Goal: Entertainment & Leisure: Consume media (video, audio)

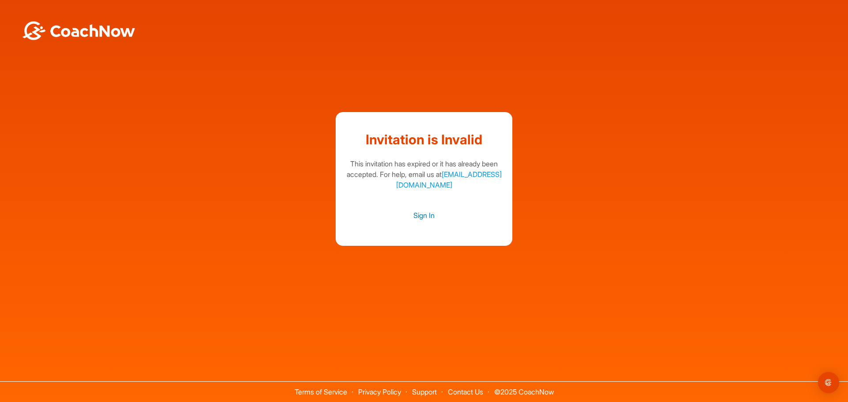
click at [422, 219] on link "Sign In" at bounding box center [423, 215] width 159 height 11
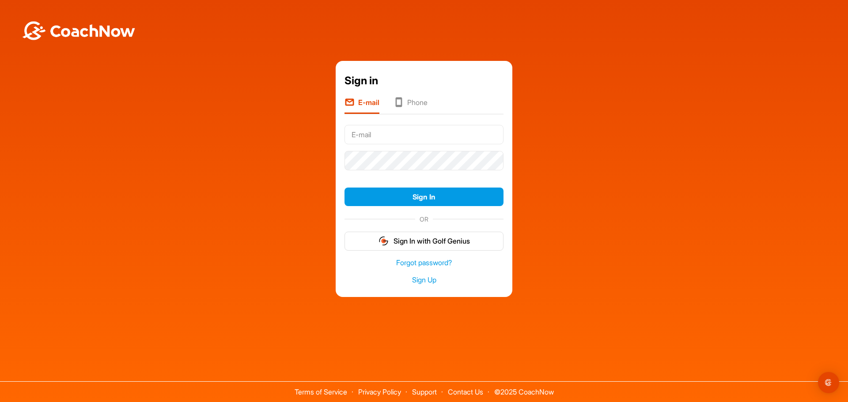
type input "[PERSON_NAME]"
click at [417, 148] on div at bounding box center [423, 160] width 159 height 26
click at [419, 135] on input "[PERSON_NAME]" at bounding box center [423, 134] width 159 height 19
click at [378, 141] on input "text" at bounding box center [423, 134] width 159 height 19
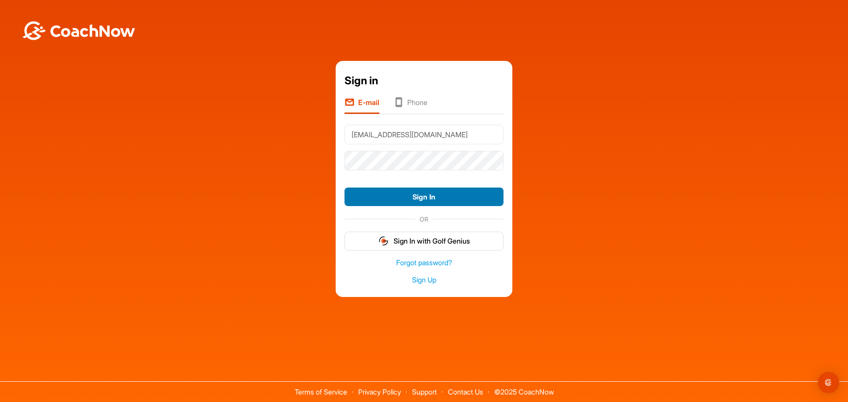
click at [446, 199] on button "Sign In" at bounding box center [423, 197] width 159 height 19
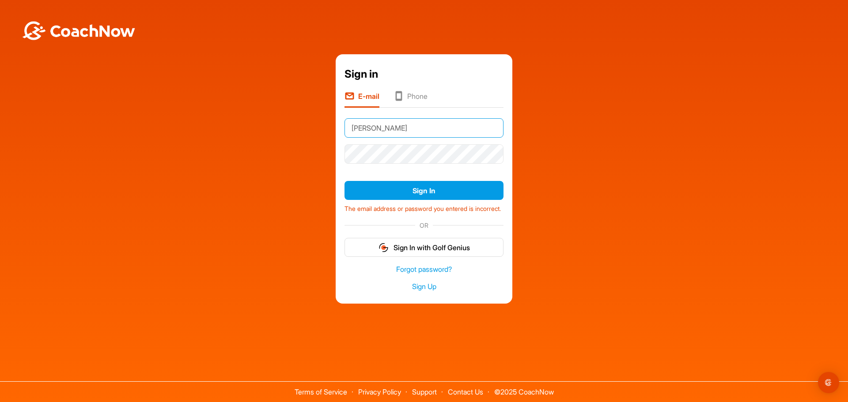
click at [392, 131] on input "[PERSON_NAME]" at bounding box center [423, 127] width 159 height 19
type input "[EMAIL_ADDRESS][DOMAIN_NAME]"
drag, startPoint x: 683, startPoint y: 117, endPoint x: 669, endPoint y: 124, distance: 15.6
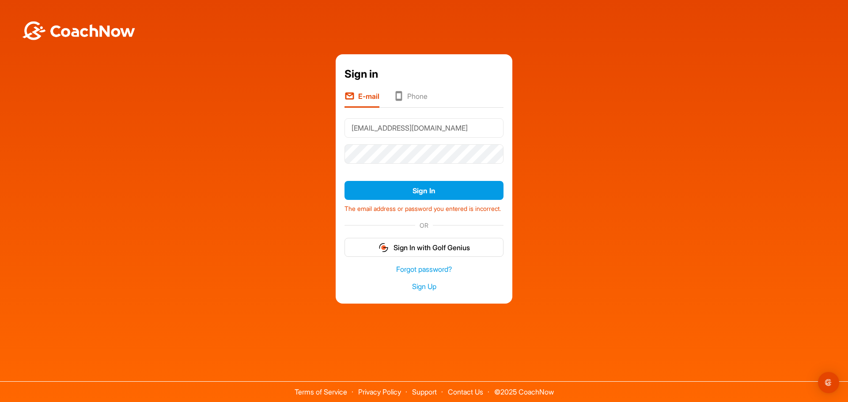
click at [682, 117] on div "Sign in E-mail Phone [EMAIL_ADDRESS][DOMAIN_NAME] Sign In The email address or …" at bounding box center [423, 178] width 839 height 249
click at [442, 184] on button "Sign In" at bounding box center [423, 190] width 159 height 19
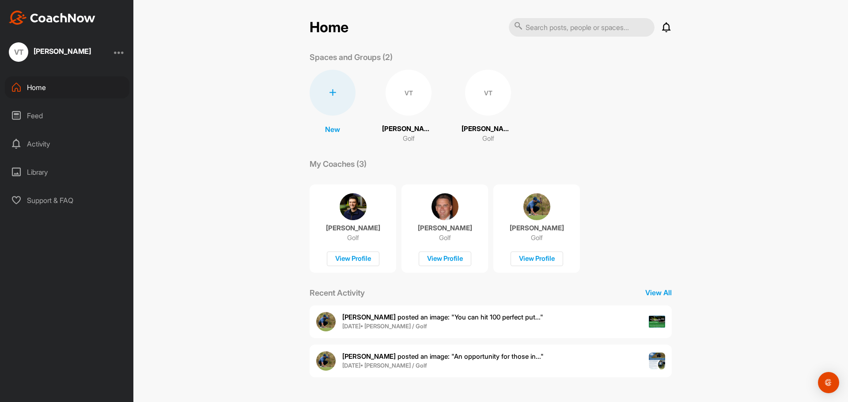
click at [647, 165] on div "My Coaches (3)" at bounding box center [491, 164] width 362 height 12
click at [530, 315] on div "James J. posted an image : " You can hit 100 perfect put... " 1 Apr • Vincent T…" at bounding box center [491, 322] width 362 height 33
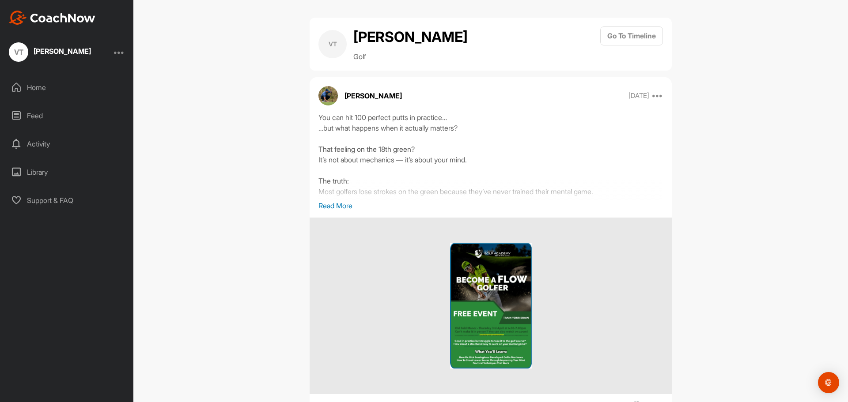
click at [337, 207] on p "Read More" at bounding box center [490, 205] width 344 height 11
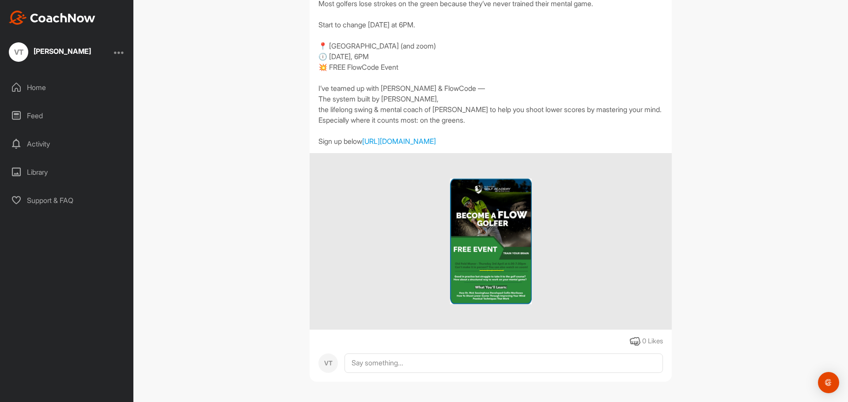
scroll to position [220, 0]
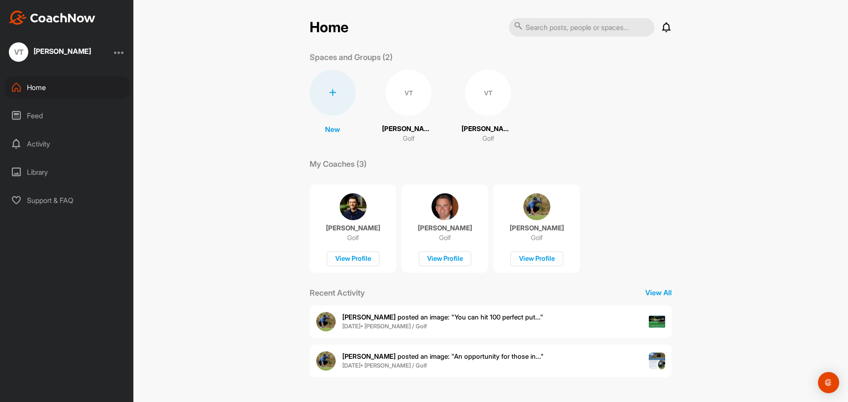
click at [409, 98] on div "VT" at bounding box center [409, 93] width 46 height 46
click at [482, 88] on div "VT" at bounding box center [488, 93] width 46 height 46
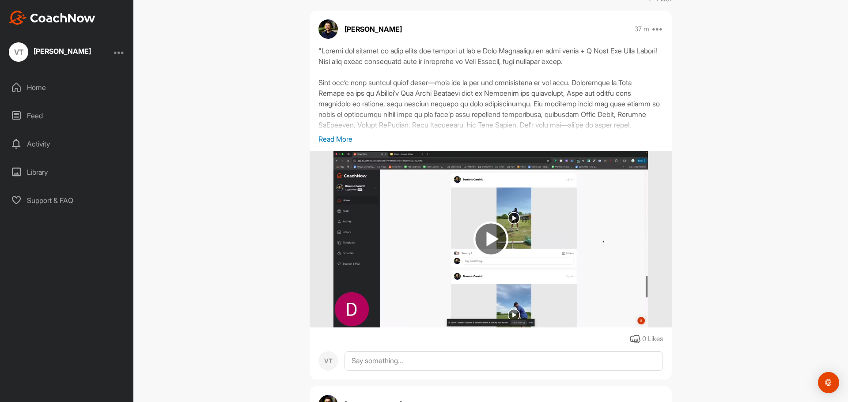
scroll to position [133, 0]
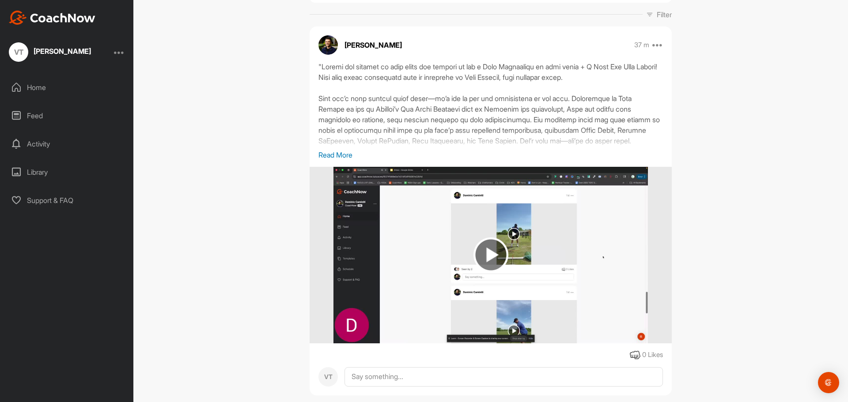
click at [344, 154] on p "Read More" at bounding box center [490, 155] width 344 height 11
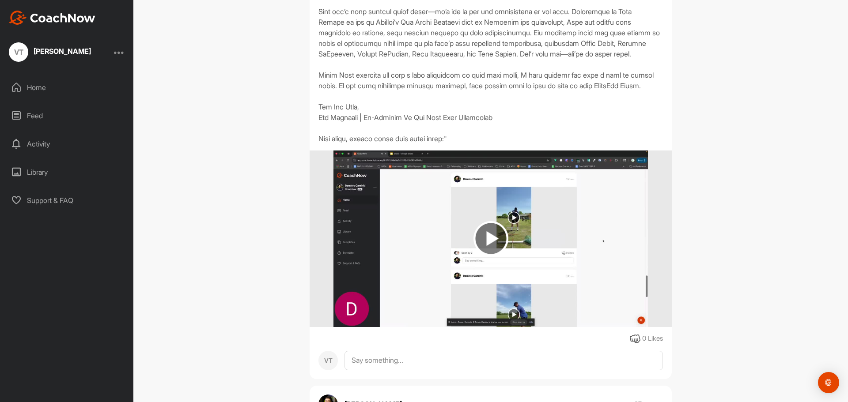
scroll to position [265, 0]
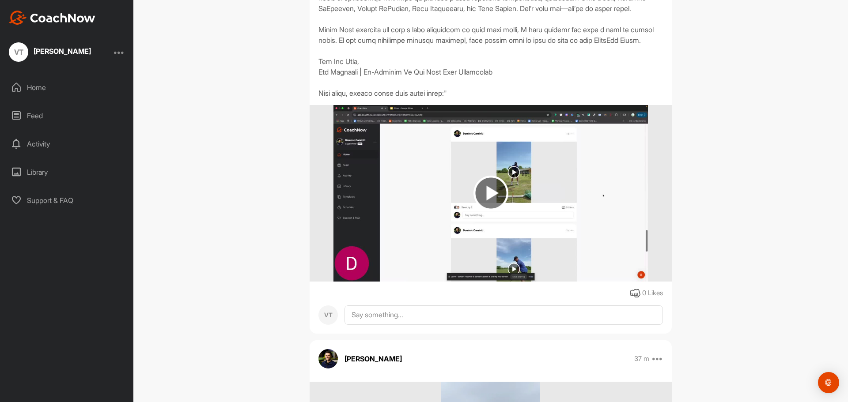
click at [505, 220] on img at bounding box center [490, 193] width 314 height 177
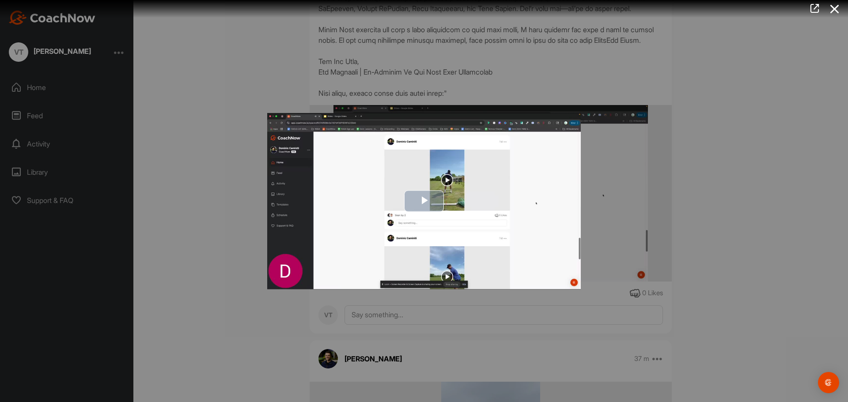
click at [424, 201] on span "Video Player" at bounding box center [424, 201] width 0 height 0
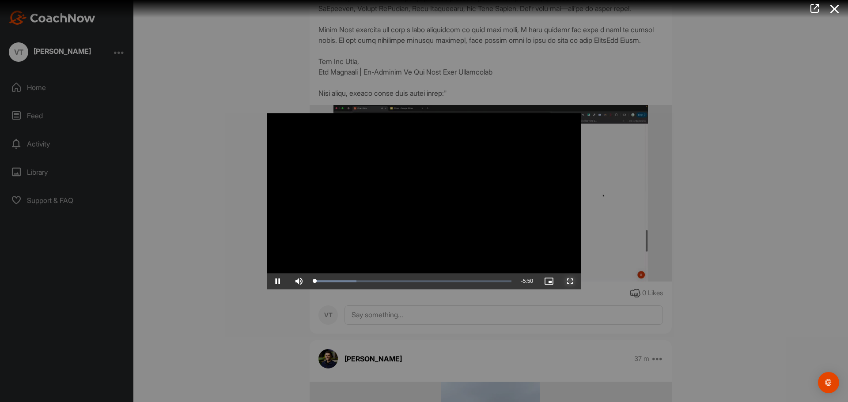
click at [567, 281] on span "Video Player" at bounding box center [569, 281] width 21 height 0
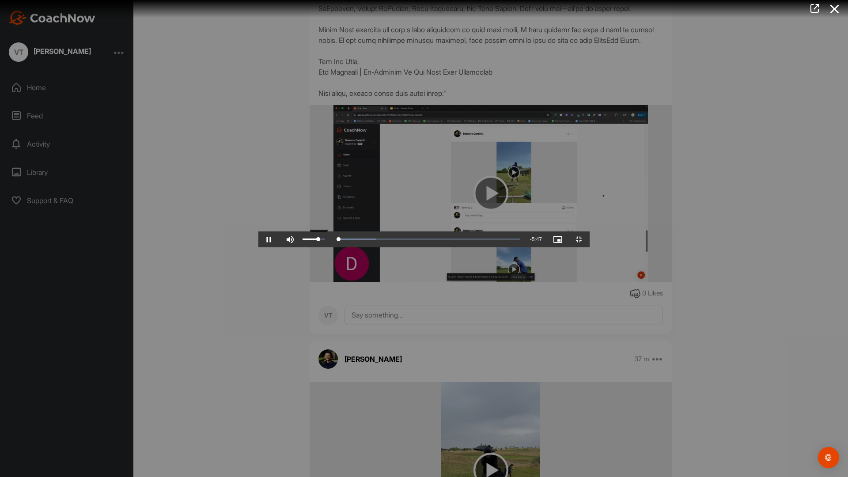
click at [300, 247] on div "71%" at bounding box center [313, 239] width 26 height 16
drag, startPoint x: 57, startPoint y: 471, endPoint x: 53, endPoint y: 470, distance: 4.4
click at [302, 240] on div "Volume Level" at bounding box center [308, 239] width 12 height 2
click at [305, 241] on div "Progress Bar" at bounding box center [328, 239] width 46 height 3
click at [305, 241] on div "Loaded : 21.42% 0:28 0:24" at bounding box center [412, 239] width 215 height 3
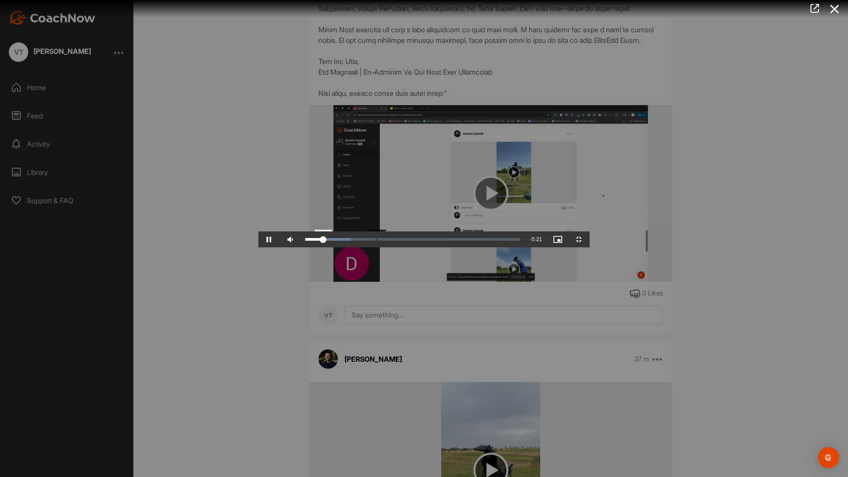
click at [301, 247] on div "Loaded : 21.42% 0:34 0:29" at bounding box center [413, 239] width 224 height 16
click at [301, 247] on div "Loaded : 21.42% 0:44 0:35" at bounding box center [413, 239] width 224 height 16
click at [301, 247] on div "Loaded : 21.42% 0:53 0:44" at bounding box center [413, 239] width 224 height 16
click at [301, 247] on div "Loaded : 21.42% 1:06 0:55" at bounding box center [413, 239] width 224 height 16
click at [258, 247] on video "Video Player" at bounding box center [423, 239] width 331 height 18
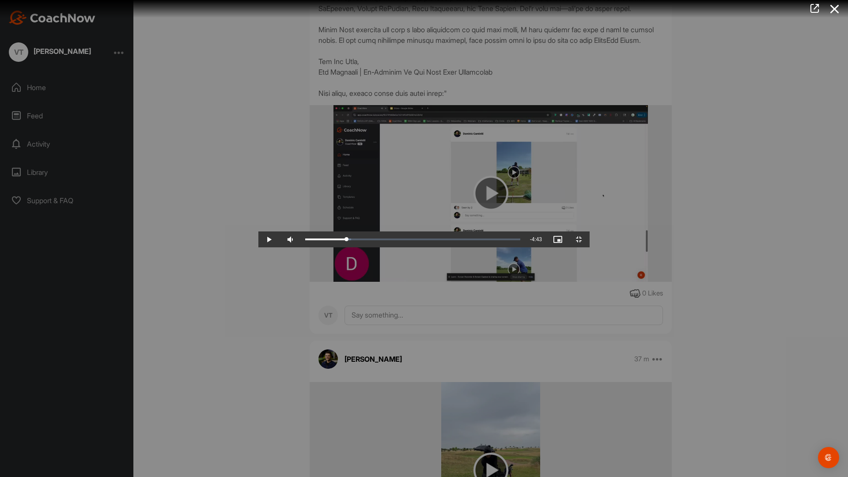
drag, startPoint x: 207, startPoint y: 428, endPoint x: 204, endPoint y: 452, distance: 24.0
click at [258, 247] on video "Video Player" at bounding box center [423, 239] width 331 height 18
click at [301, 247] on div "Loaded : 21.42% 1:13 1:07" at bounding box center [413, 239] width 224 height 16
click at [301, 247] on div "Loaded : 27.86% 1:45 1:14" at bounding box center [413, 239] width 224 height 16
click at [301, 247] on div "Loaded : 33.59% 2:02 1:46" at bounding box center [413, 239] width 224 height 16
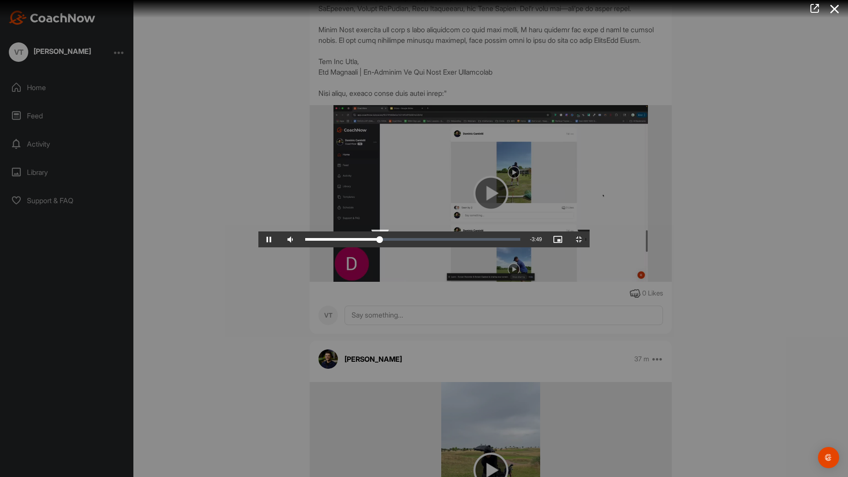
click at [376, 247] on div "Loaded : 33.59% 2:14 2:02" at bounding box center [413, 239] width 224 height 16
click at [435, 241] on div "Loaded : 66.03% 3:05 3:05" at bounding box center [412, 239] width 215 height 3
click at [490, 247] on div "Loaded : 66.03% 3:31 3:06" at bounding box center [413, 239] width 224 height 16
click at [520, 241] on div "Loaded : 66.42% 4:00 3:32" at bounding box center [412, 239] width 215 height 3
click at [525, 247] on div "Loaded : 77.87% 4:33 4:02" at bounding box center [413, 239] width 224 height 16
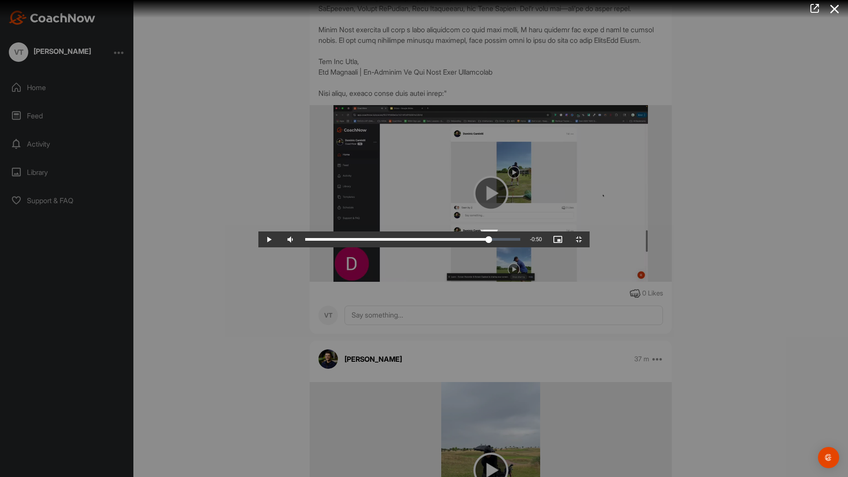
click at [525, 247] on div "Loaded : 86.26% 4:59 5:00" at bounding box center [413, 239] width 224 height 16
click at [525, 247] on div "Loaded : 86.26% 5:10 5:00" at bounding box center [413, 239] width 224 height 16
click at [525, 247] on div "Loaded : 92.38% 5:28 5:10" at bounding box center [413, 239] width 224 height 16
click at [525, 247] on div "Loaded : 100.00% 5:44 5:29" at bounding box center [413, 239] width 224 height 16
click at [590, 239] on span "Video Player" at bounding box center [578, 239] width 21 height 0
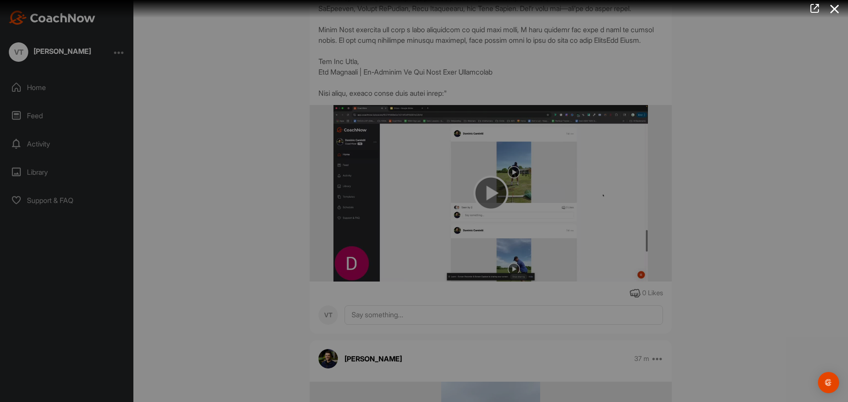
click at [208, 222] on div at bounding box center [424, 201] width 848 height 402
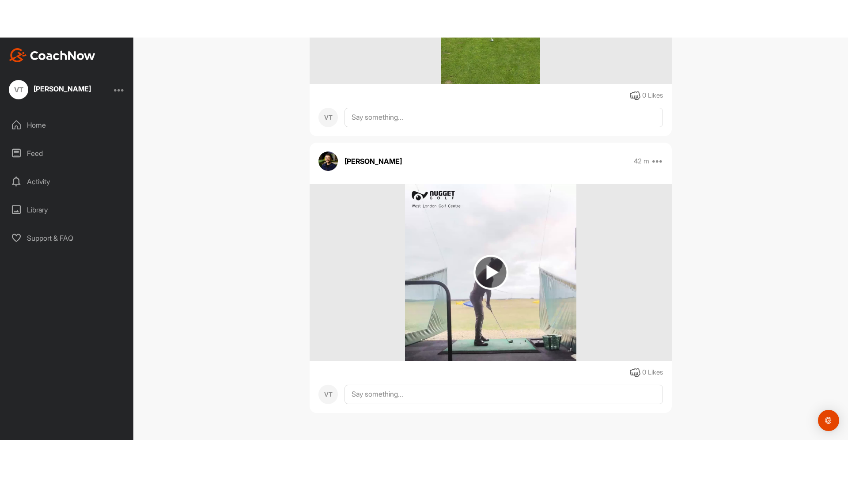
scroll to position [799, 0]
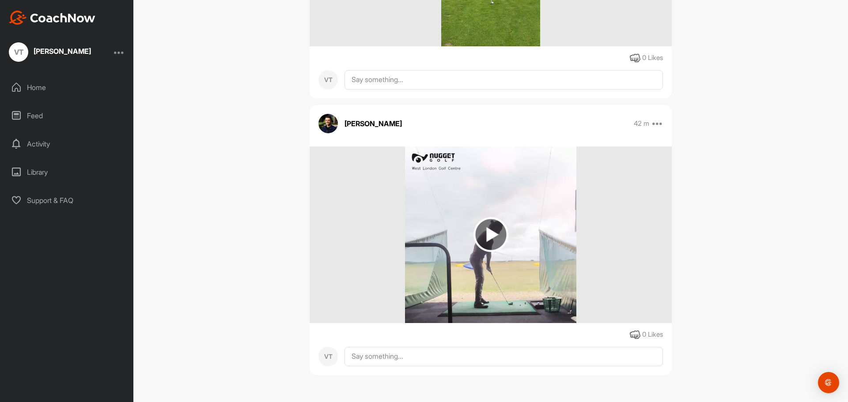
click at [463, 211] on img at bounding box center [490, 235] width 171 height 177
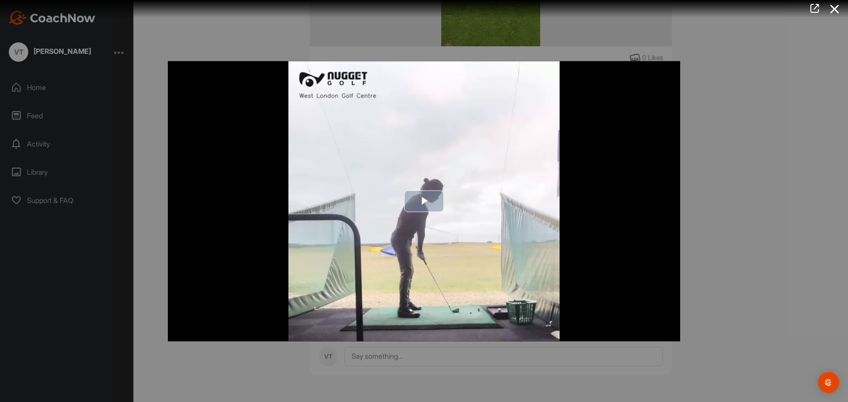
click at [439, 215] on img "Video Player" at bounding box center [424, 201] width 512 height 280
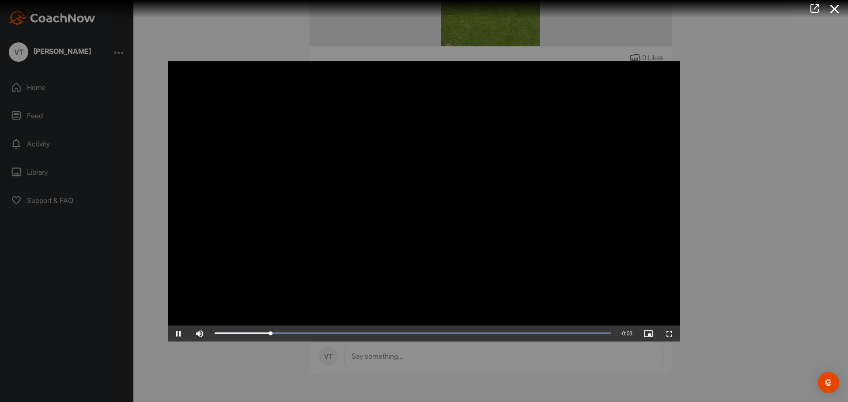
click at [431, 227] on video "Video Player" at bounding box center [424, 201] width 512 height 280
click at [379, 264] on video "Video Player" at bounding box center [424, 201] width 512 height 280
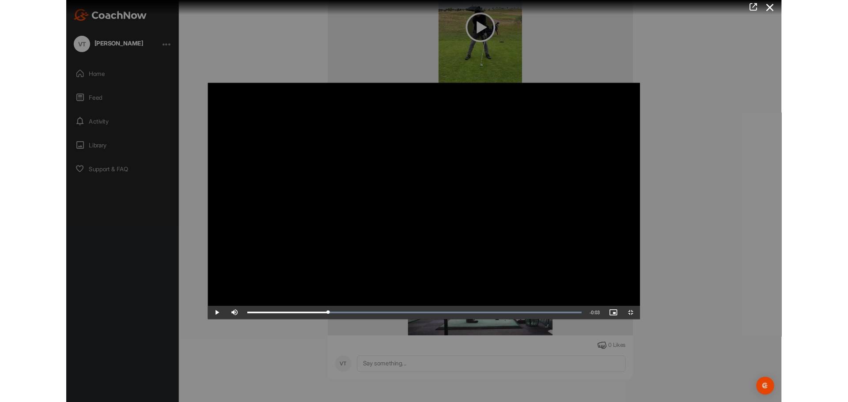
scroll to position [724, 0]
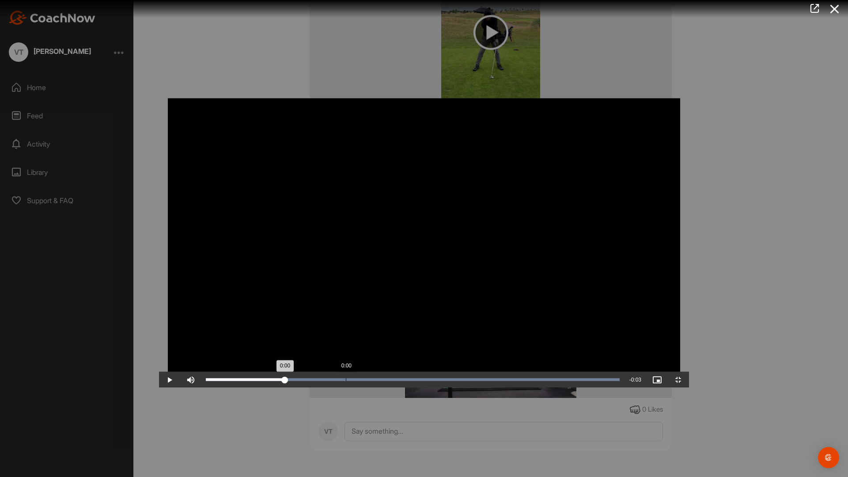
click at [201, 388] on div "Loaded : 100.00% 0:00 0:00" at bounding box center [412, 380] width 423 height 16
drag, startPoint x: 178, startPoint y: 471, endPoint x: 468, endPoint y: 476, distance: 289.3
click at [468, 388] on div "Loaded : 100.00% 0:02 0:02" at bounding box center [412, 380] width 423 height 16
click at [201, 388] on div "Loaded : 100.00% 0:00 0:00" at bounding box center [412, 380] width 423 height 16
click at [159, 380] on span "Video Player" at bounding box center [169, 380] width 21 height 0
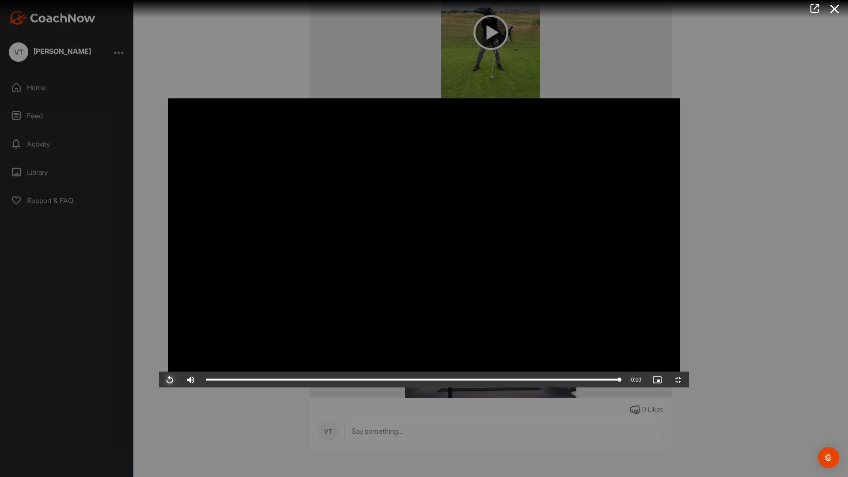
click at [159, 380] on span "Video Player" at bounding box center [169, 380] width 21 height 0
click at [689, 380] on span "Video Player" at bounding box center [678, 380] width 21 height 0
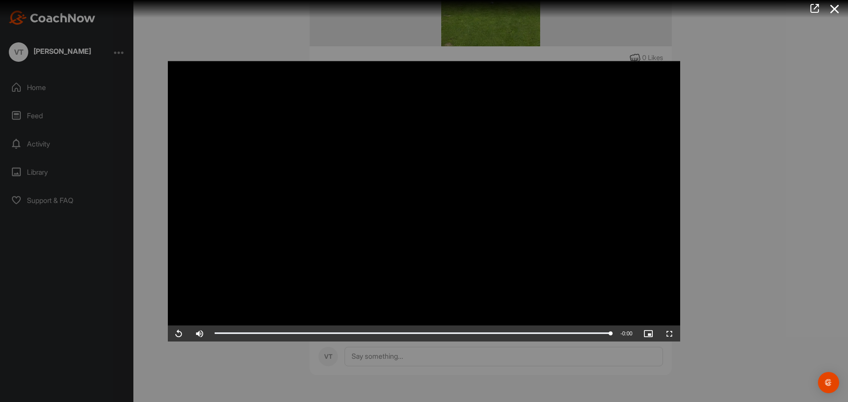
click at [762, 325] on div at bounding box center [424, 201] width 848 height 402
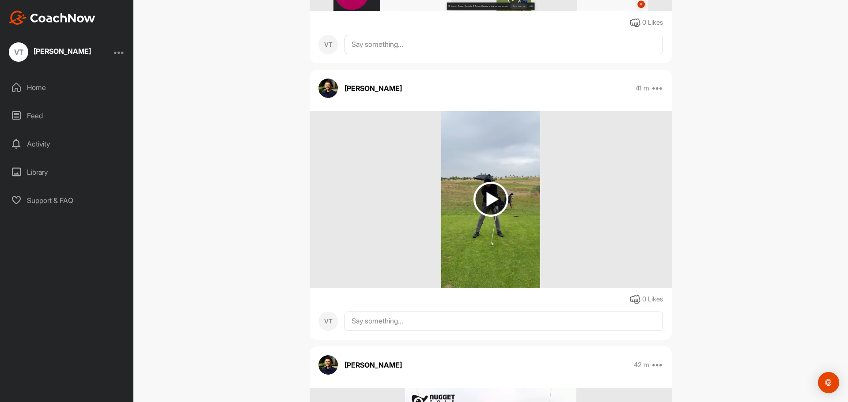
scroll to position [534, 0]
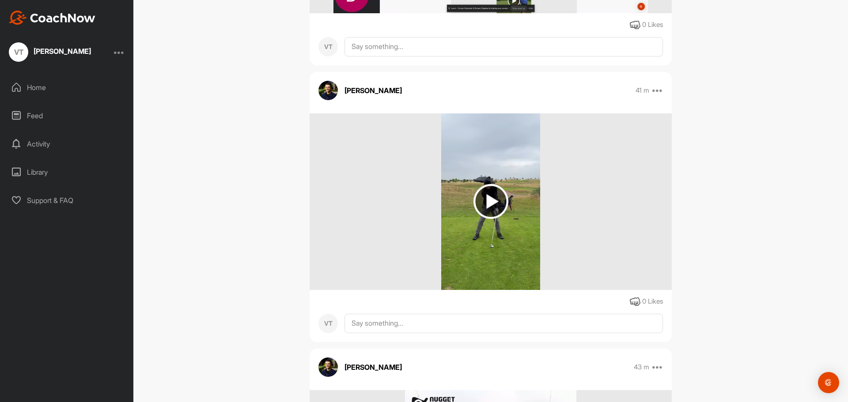
click at [492, 218] on img at bounding box center [490, 201] width 35 height 35
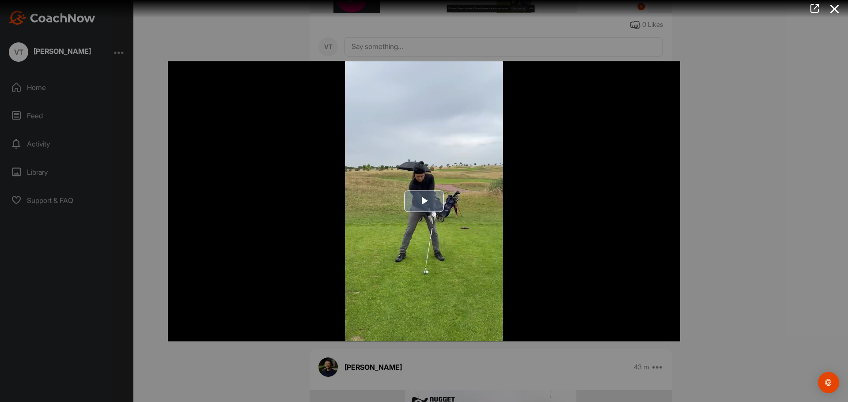
click at [424, 201] on span "Video Player" at bounding box center [424, 201] width 0 height 0
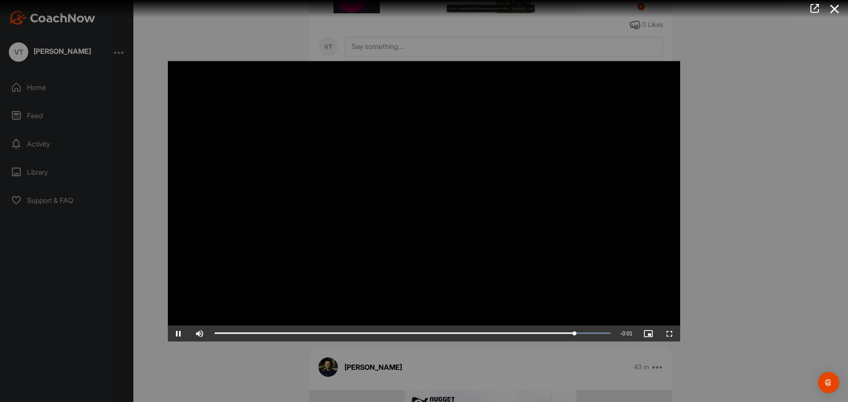
click at [771, 234] on div at bounding box center [424, 201] width 848 height 402
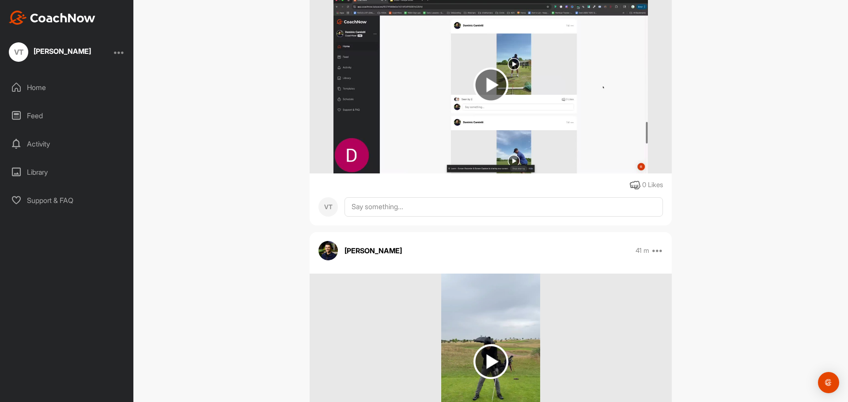
scroll to position [225, 0]
